Goal: Find specific page/section

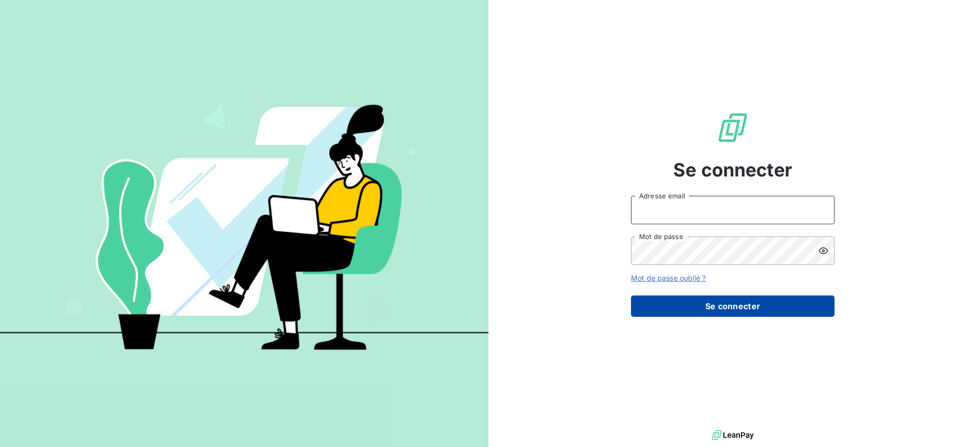
type input "[EMAIL_ADDRESS][DOMAIN_NAME]"
click at [723, 303] on button "Se connecter" at bounding box center [732, 306] width 203 height 21
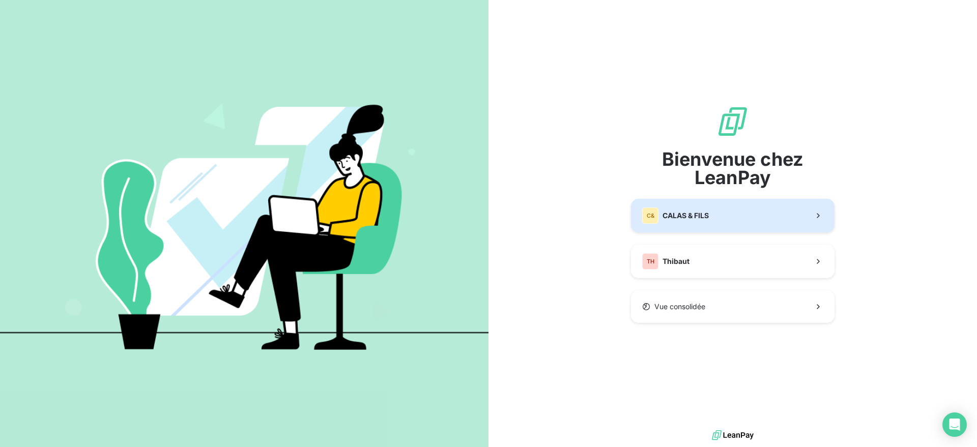
click at [708, 212] on span "CALAS & FILS" at bounding box center [685, 216] width 46 height 10
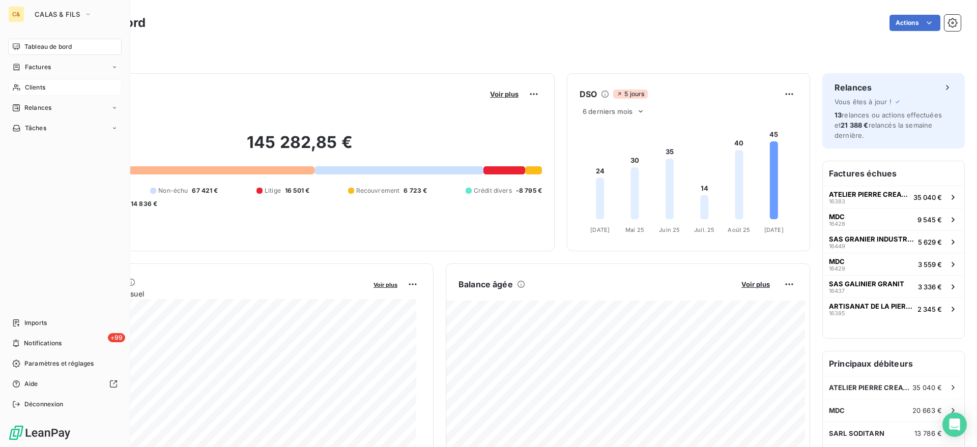
click at [38, 84] on span "Clients" at bounding box center [35, 87] width 20 height 9
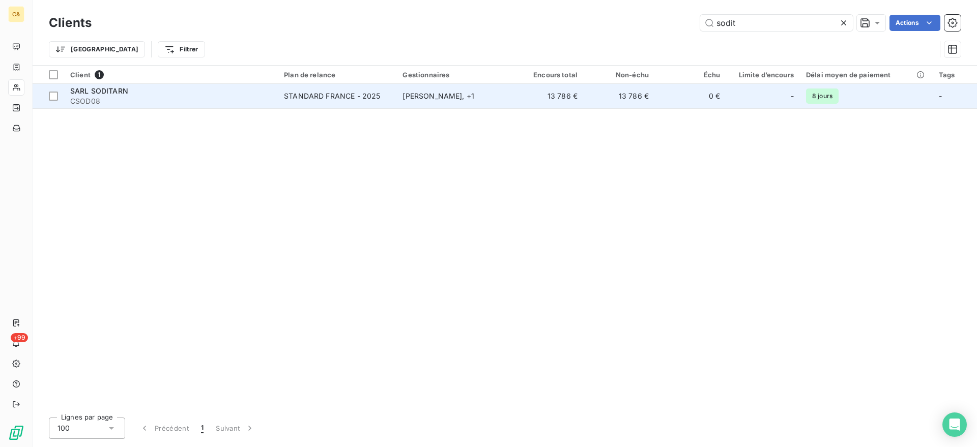
type input "sodit"
click at [184, 99] on span "CSOD08" at bounding box center [170, 101] width 201 height 10
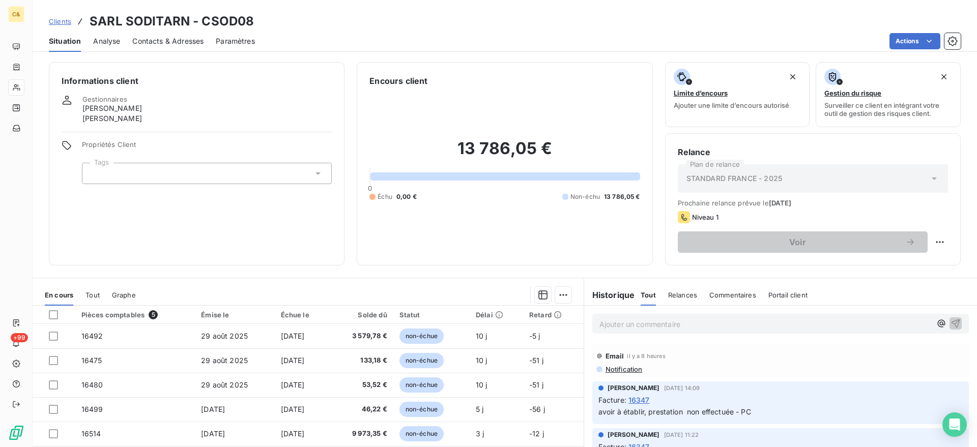
click at [92, 292] on span "Tout" at bounding box center [92, 295] width 14 height 8
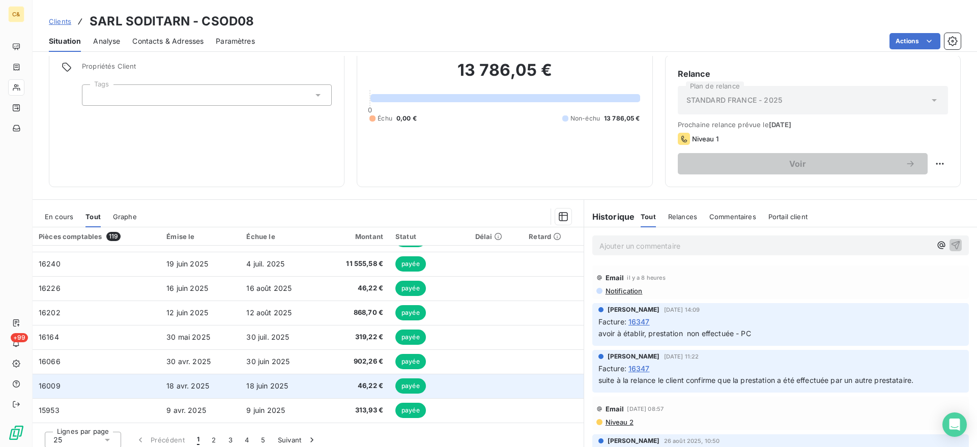
scroll to position [85, 0]
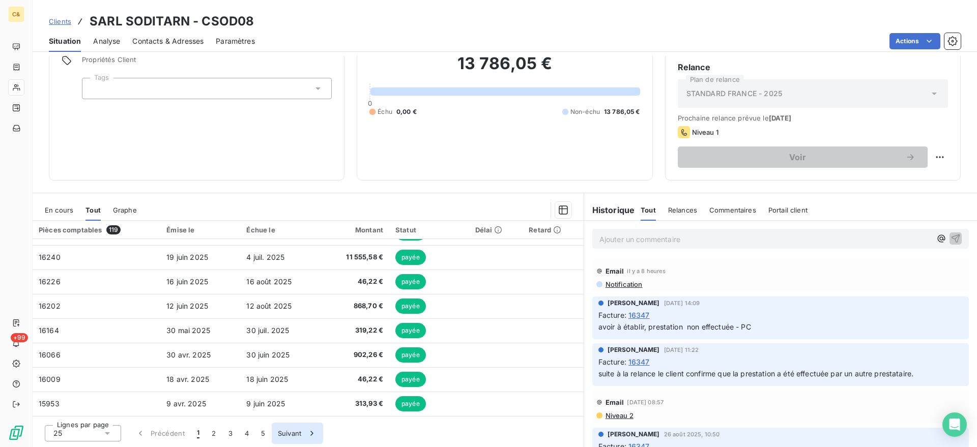
click at [292, 432] on button "Suivant" at bounding box center [297, 433] width 51 height 21
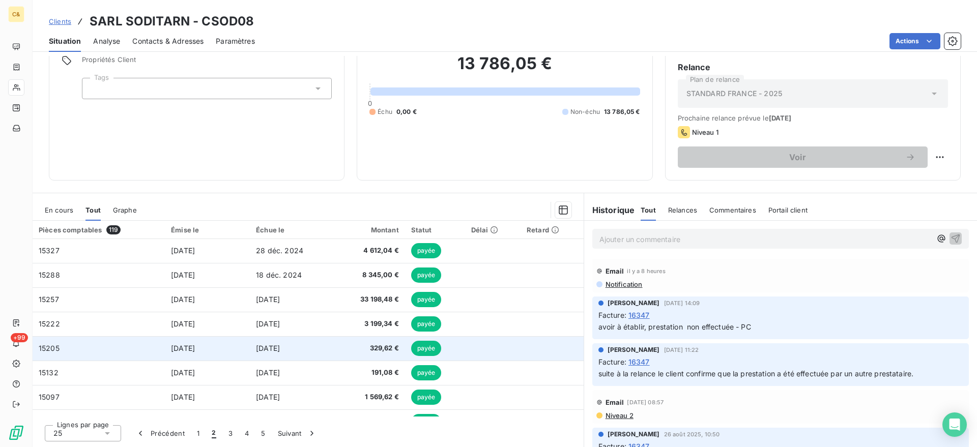
scroll to position [382, 0]
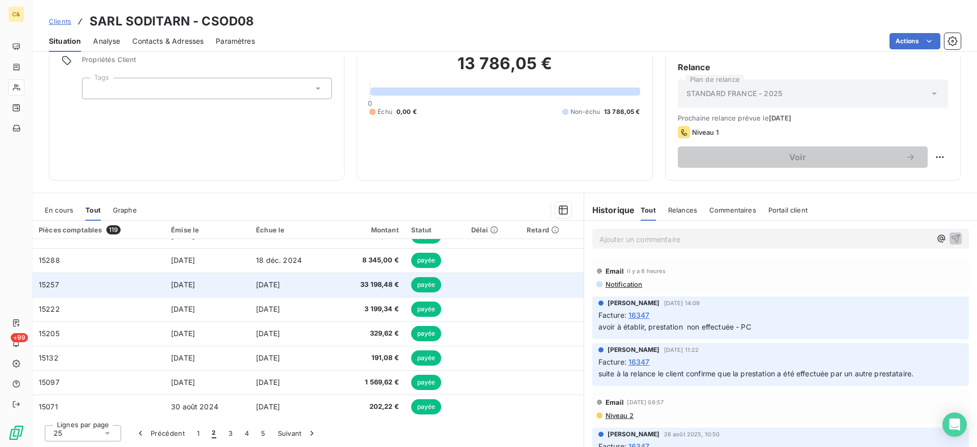
click at [301, 282] on td "[DATE]" at bounding box center [291, 285] width 83 height 24
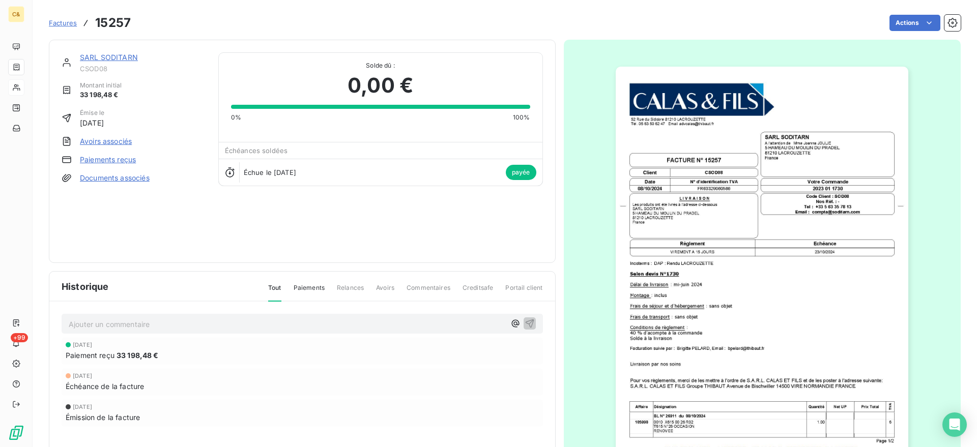
click at [677, 427] on img "button" at bounding box center [762, 274] width 293 height 414
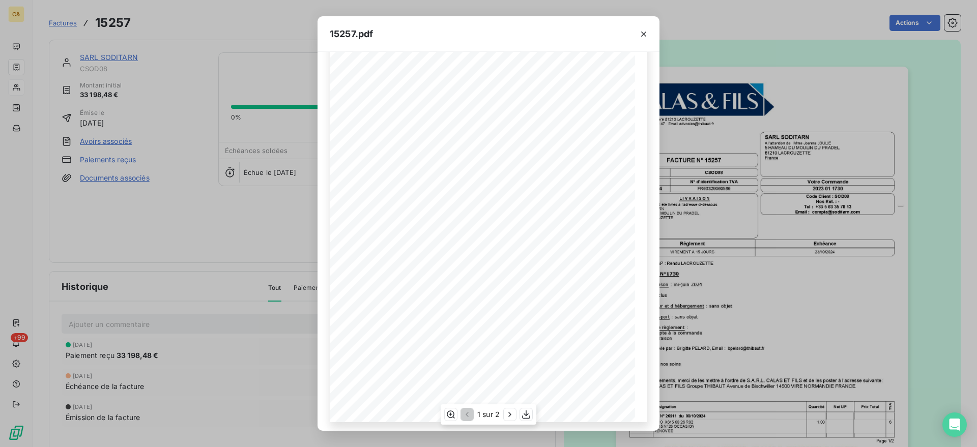
scroll to position [77, 0]
click at [448, 414] on icon "button" at bounding box center [451, 415] width 10 height 10
click at [644, 33] on icon "button" at bounding box center [643, 34] width 10 height 10
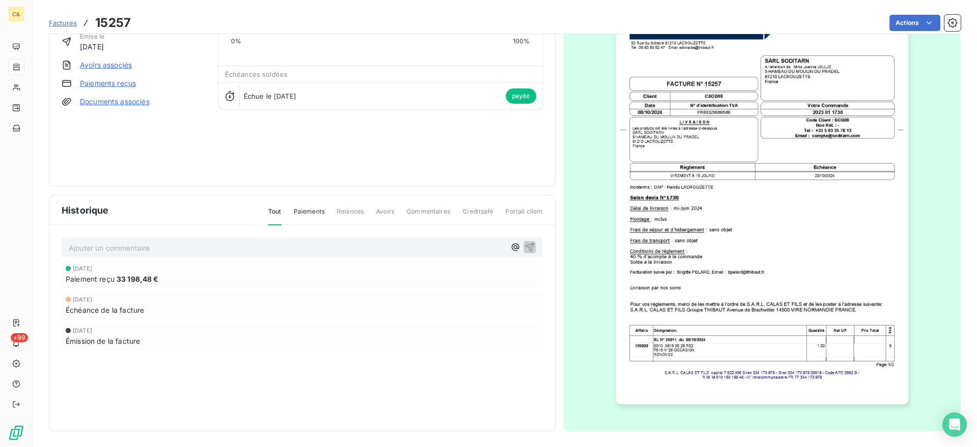
scroll to position [77, 0]
click at [732, 308] on img "button" at bounding box center [762, 197] width 293 height 414
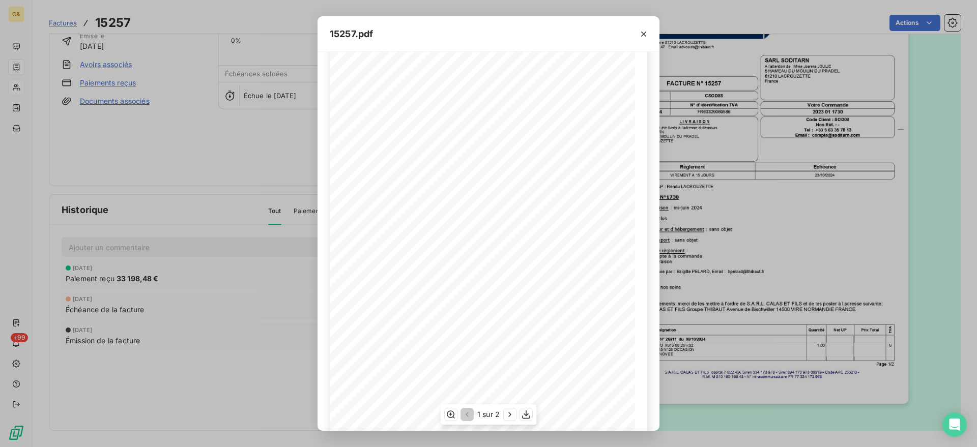
scroll to position [77, 0]
click at [511, 413] on icon "button" at bounding box center [510, 415] width 10 height 10
click at [468, 411] on icon "button" at bounding box center [466, 415] width 10 height 10
click at [643, 33] on icon "button" at bounding box center [643, 34] width 10 height 10
